Goal: Task Accomplishment & Management: Use online tool/utility

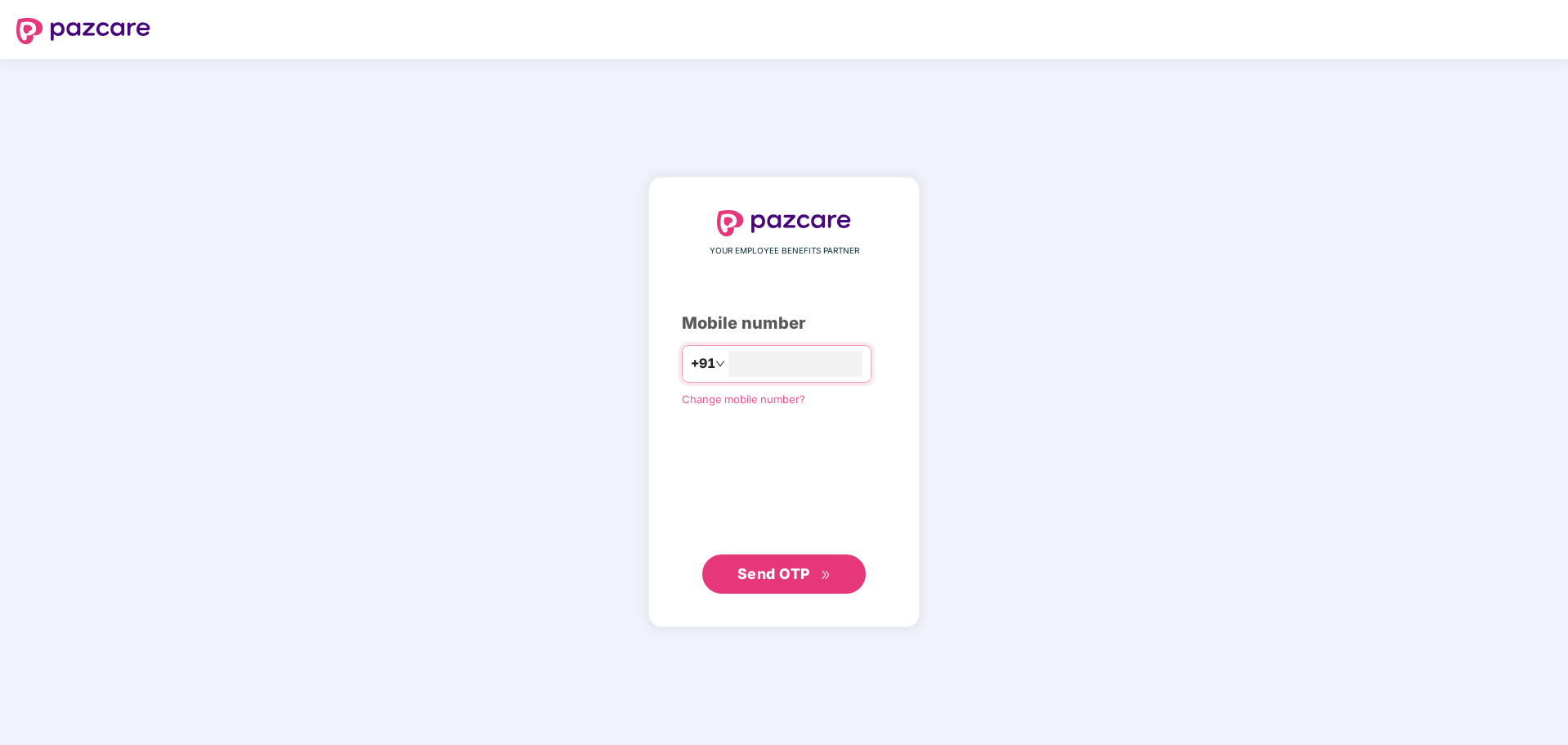
type input "**********"
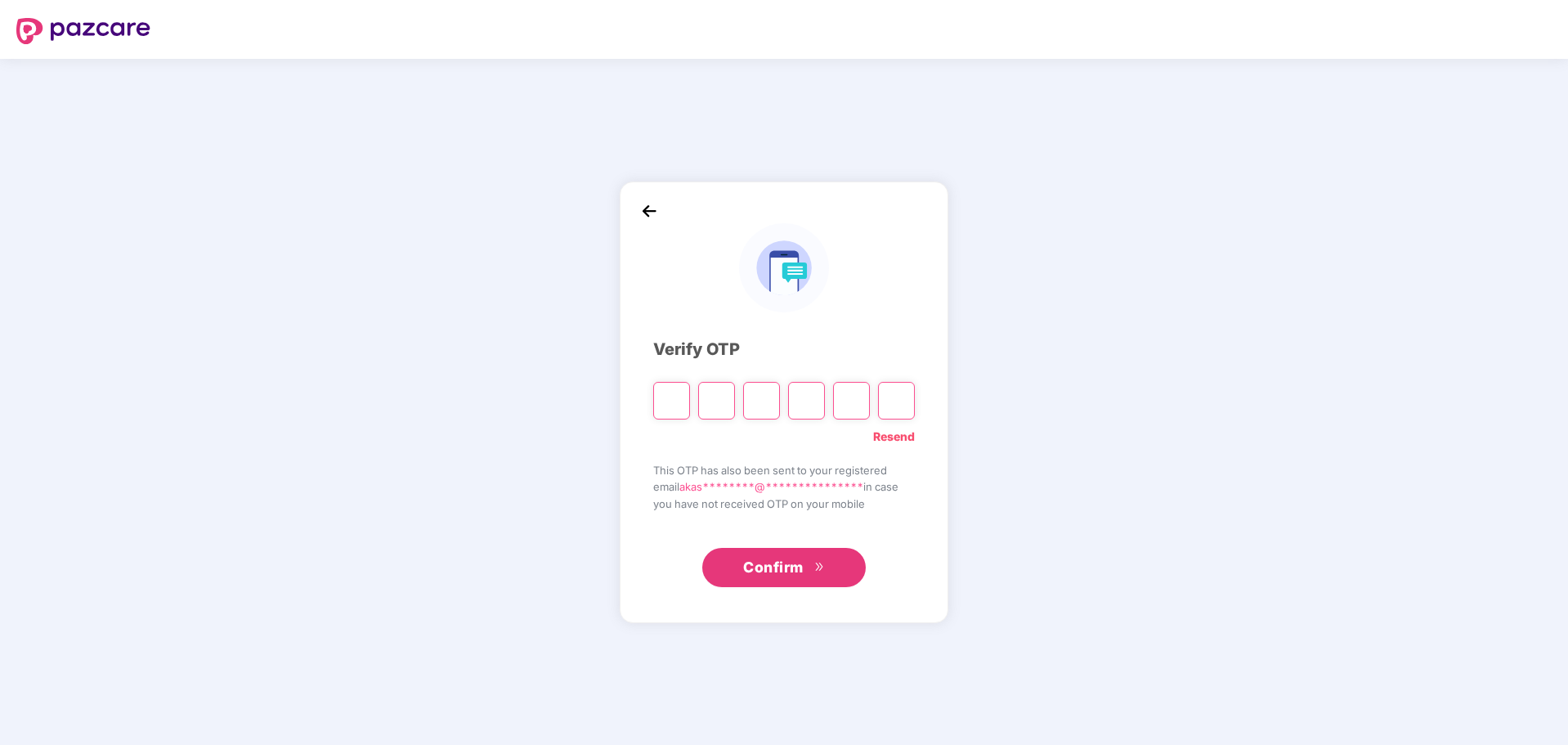
type input "*"
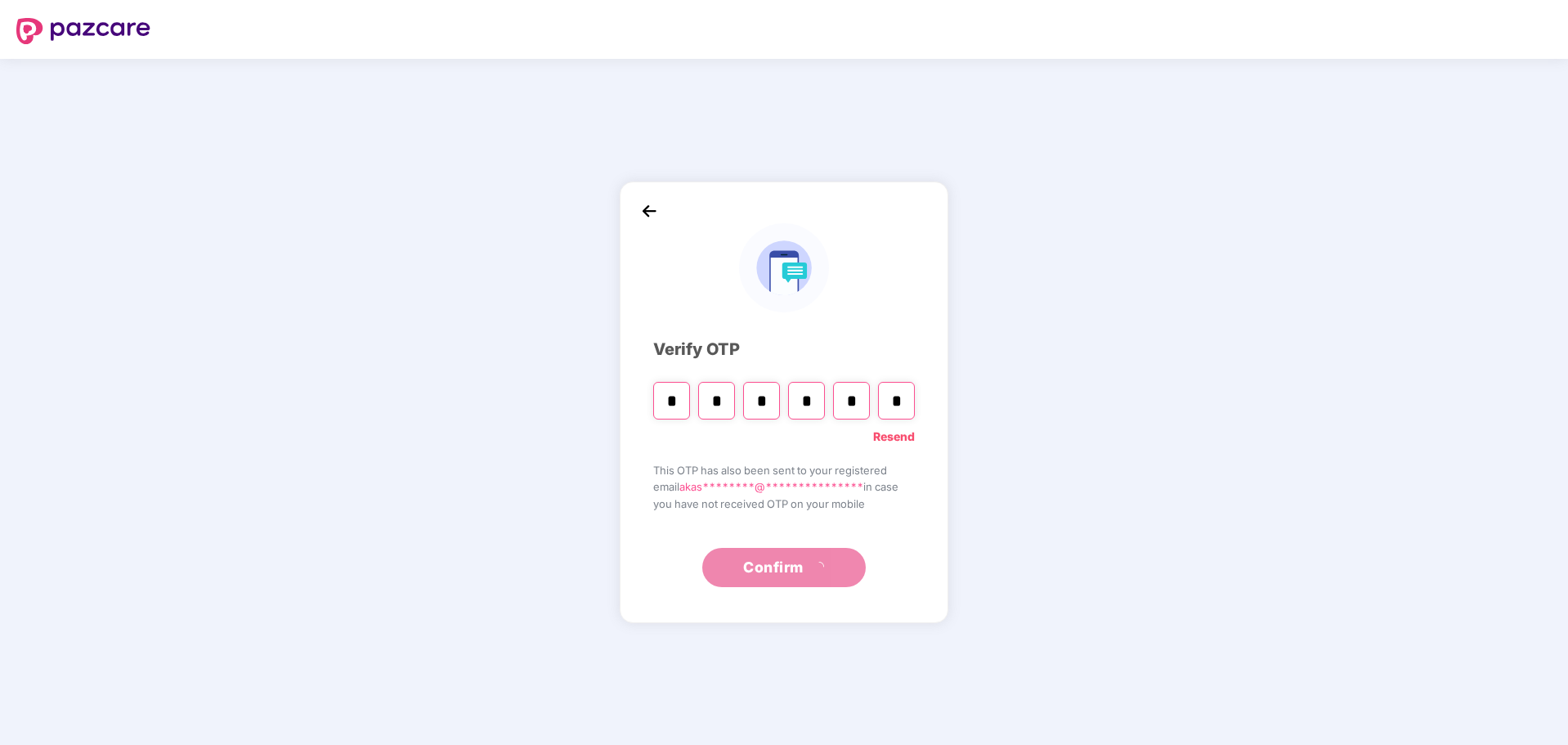
type input "*"
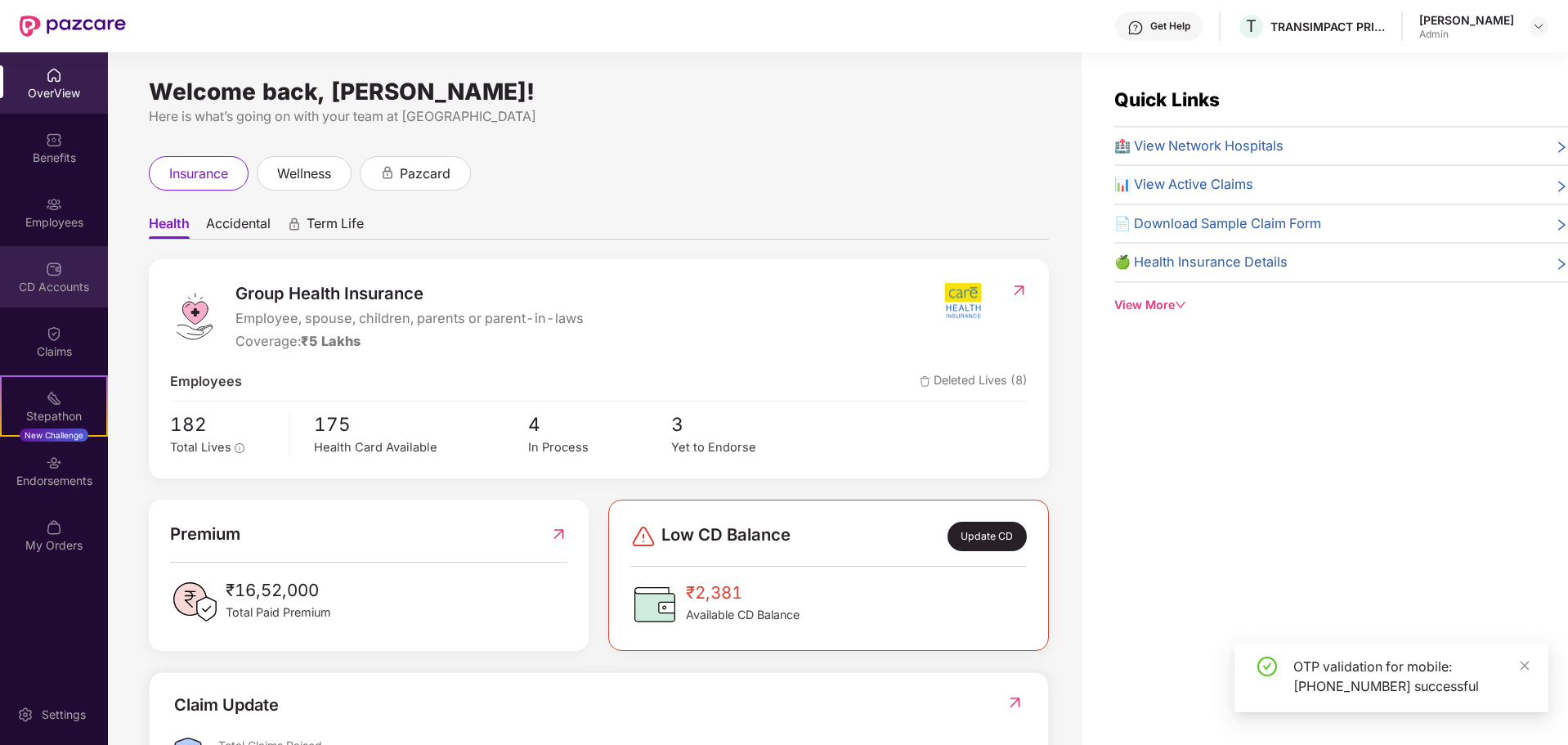
click at [76, 262] on div "CD Accounts" at bounding box center [54, 276] width 108 height 61
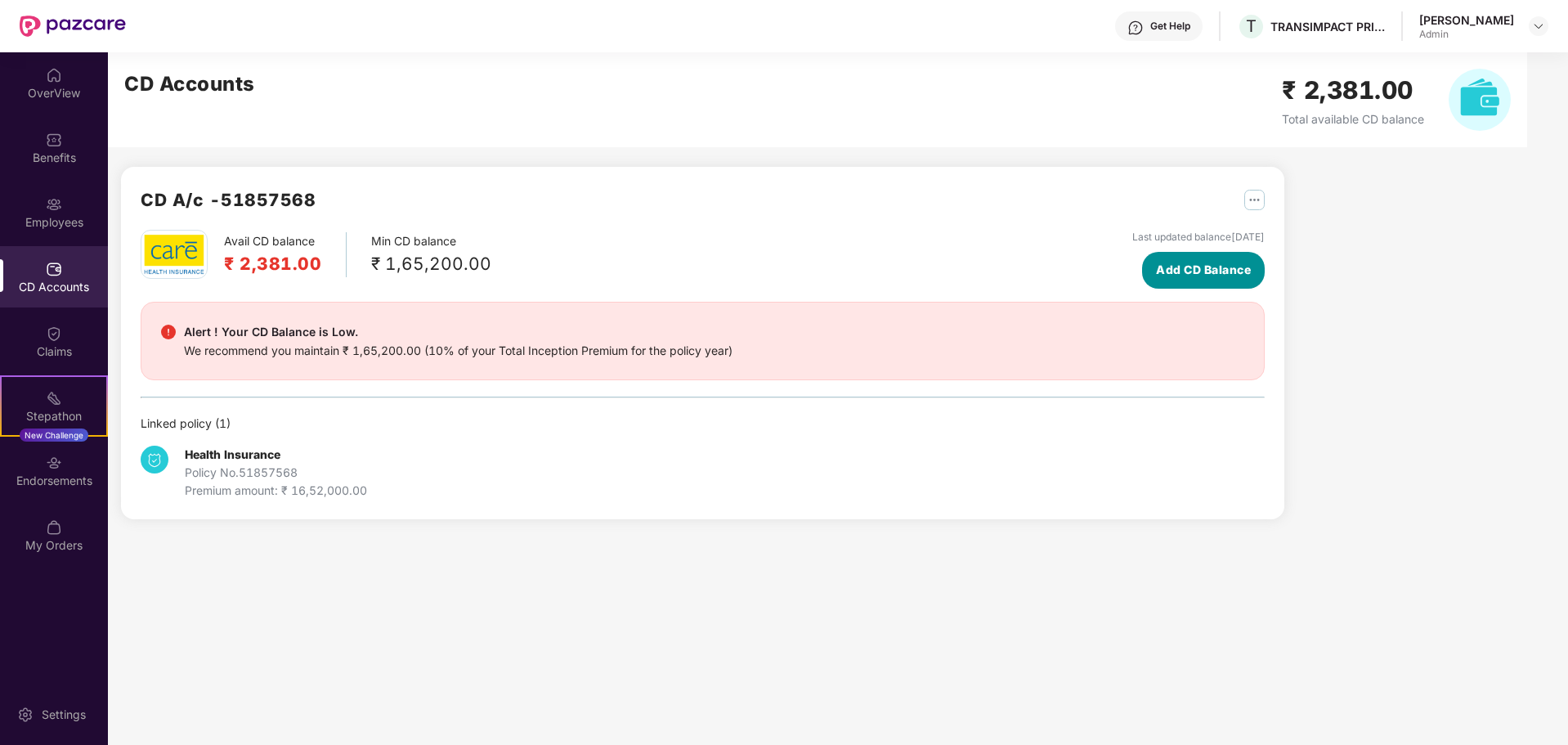
click at [1221, 271] on span "Add CD Balance" at bounding box center [1203, 270] width 95 height 18
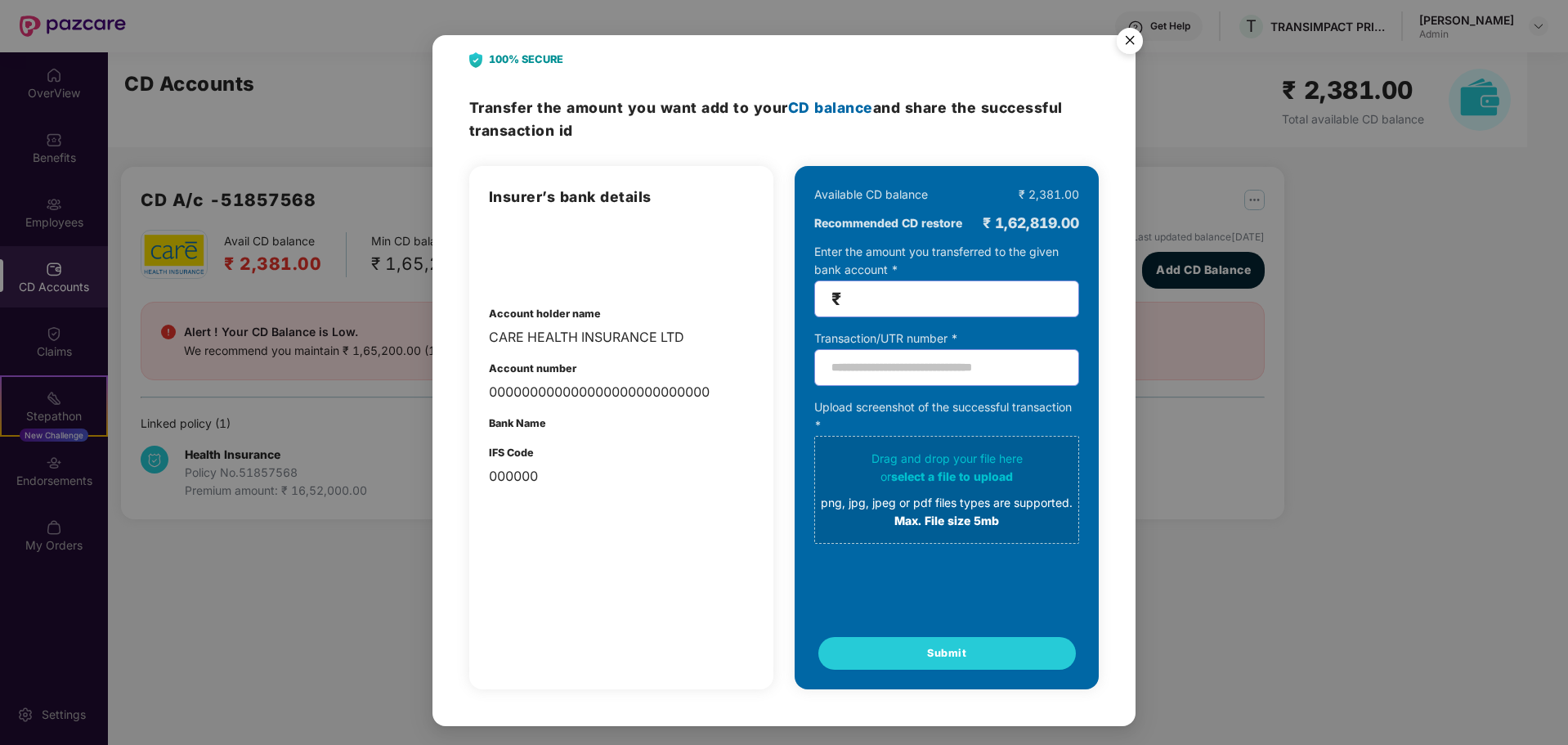
click at [1131, 37] on img "Close" at bounding box center [1130, 43] width 46 height 46
